Goal: Task Accomplishment & Management: Use online tool/utility

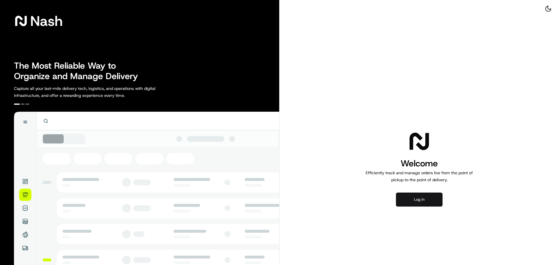
click at [416, 202] on button "Log in" at bounding box center [419, 200] width 47 height 14
